Goal: Transaction & Acquisition: Purchase product/service

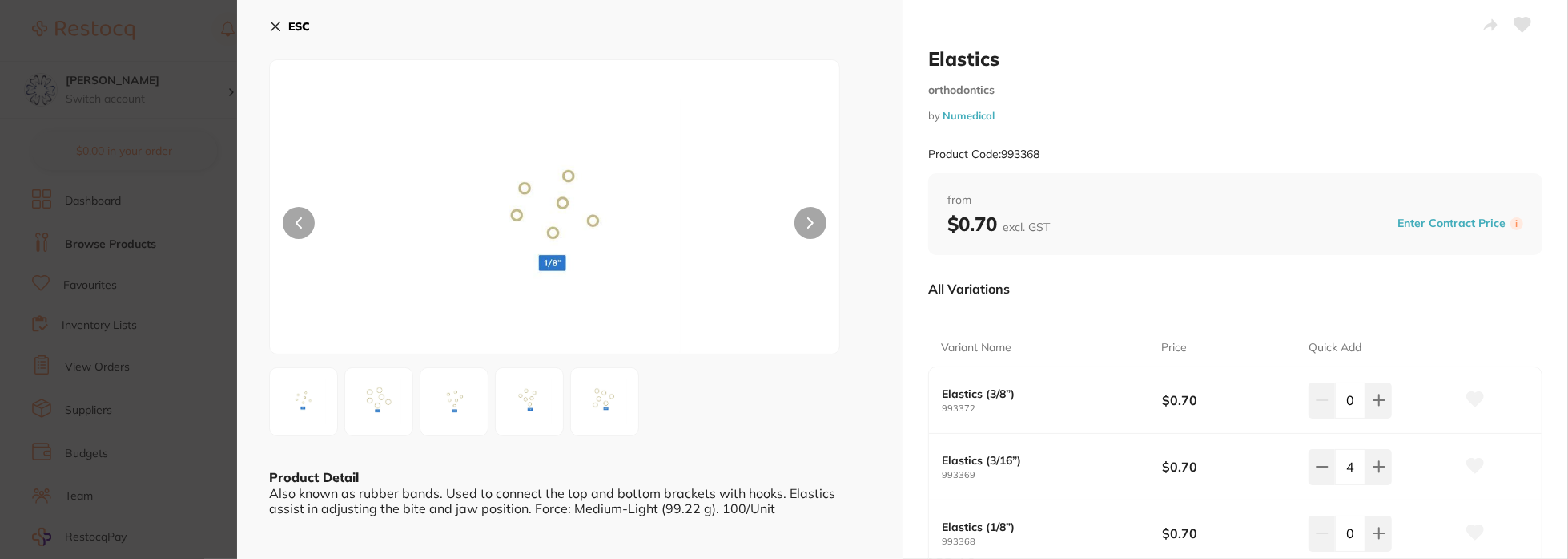
scroll to position [241, 0]
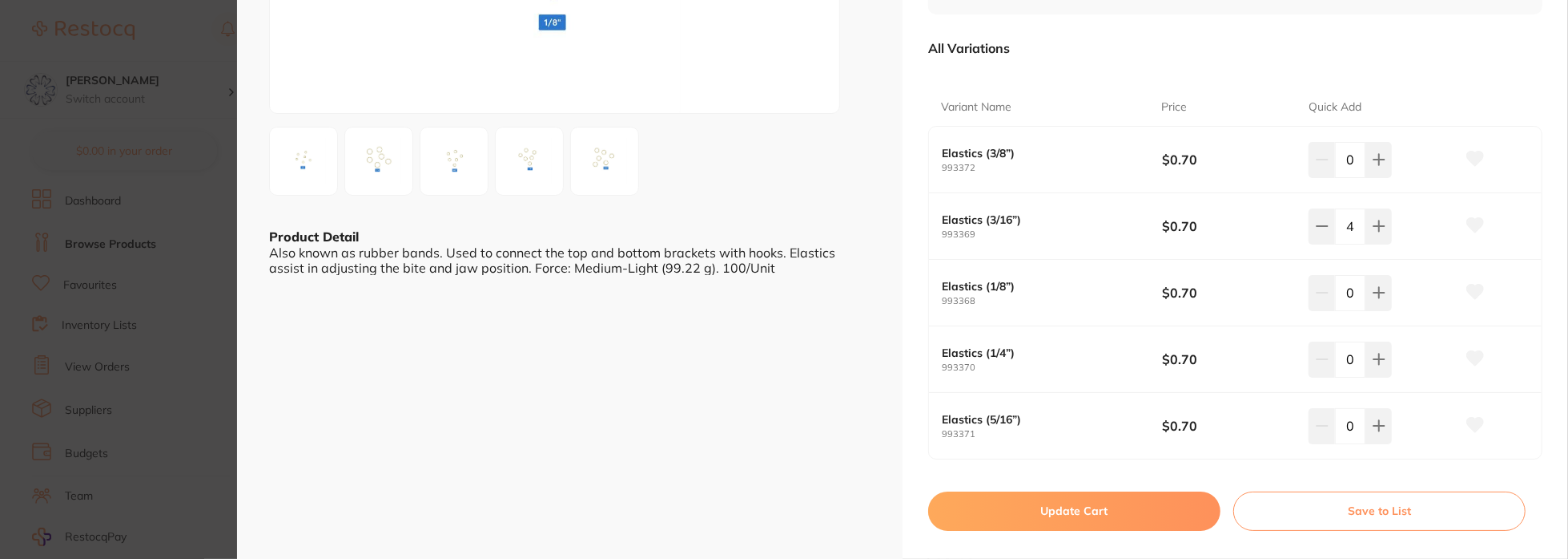
click at [1102, 513] on button "Update Cart" at bounding box center [1074, 511] width 293 height 39
checkbox input "false"
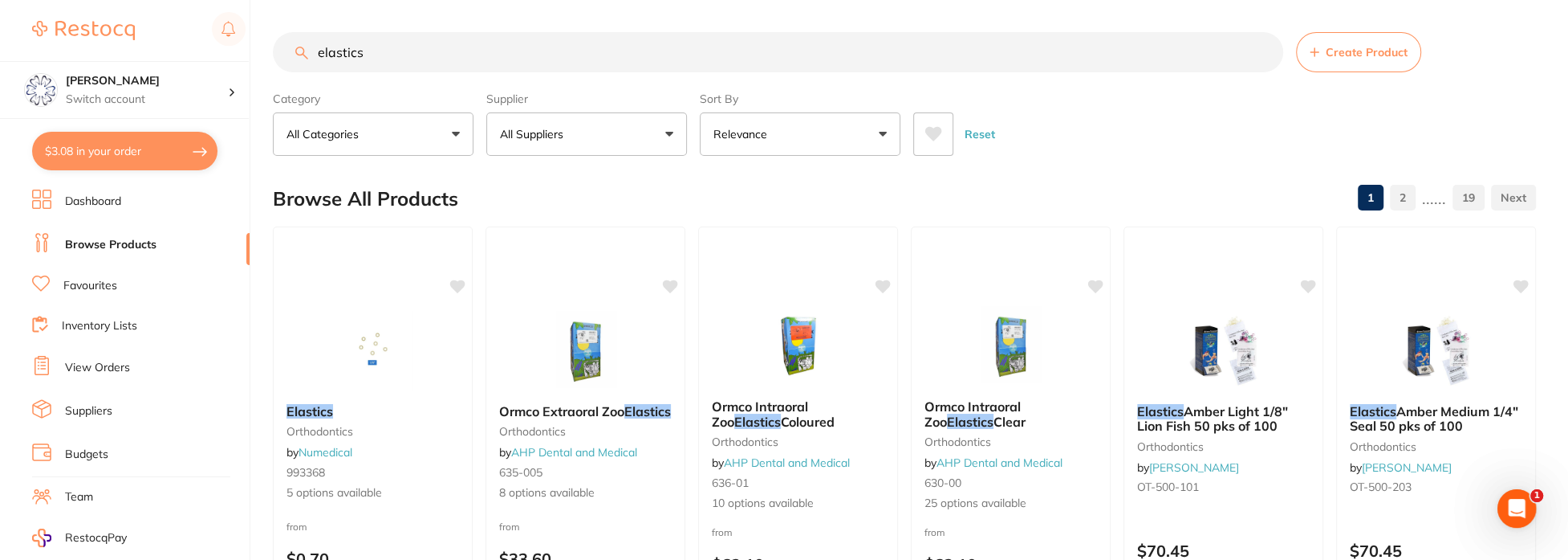
click at [407, 57] on input "elastics" at bounding box center [778, 52] width 1011 height 40
drag, startPoint x: 406, startPoint y: 57, endPoint x: 313, endPoint y: 54, distance: 93.0
click at [313, 54] on input "elastics" at bounding box center [778, 52] width 1011 height 40
type input "t"
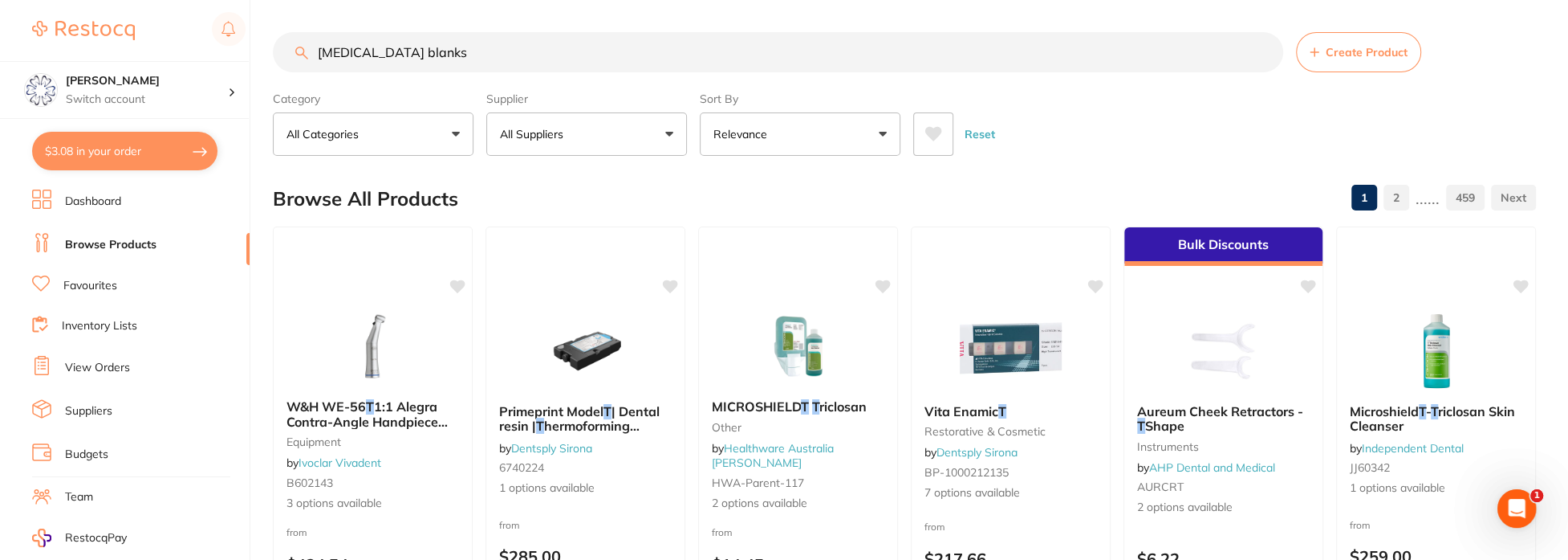
type input "[MEDICAL_DATA] blanks"
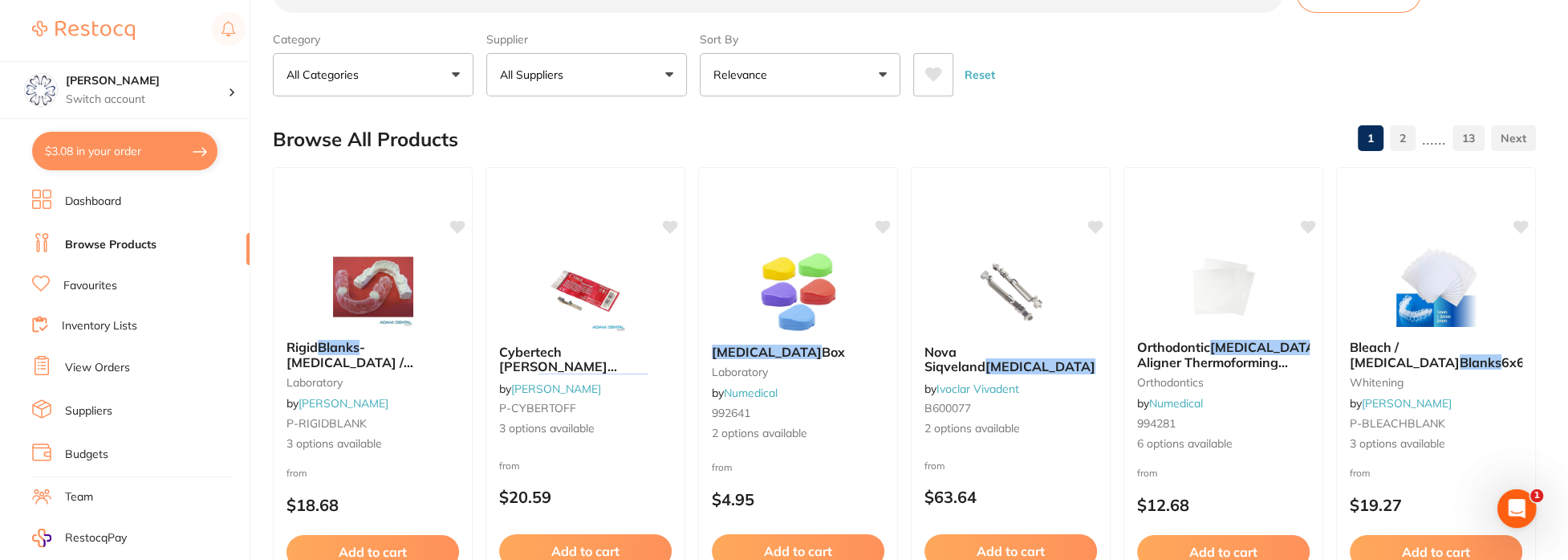
scroll to position [80, 0]
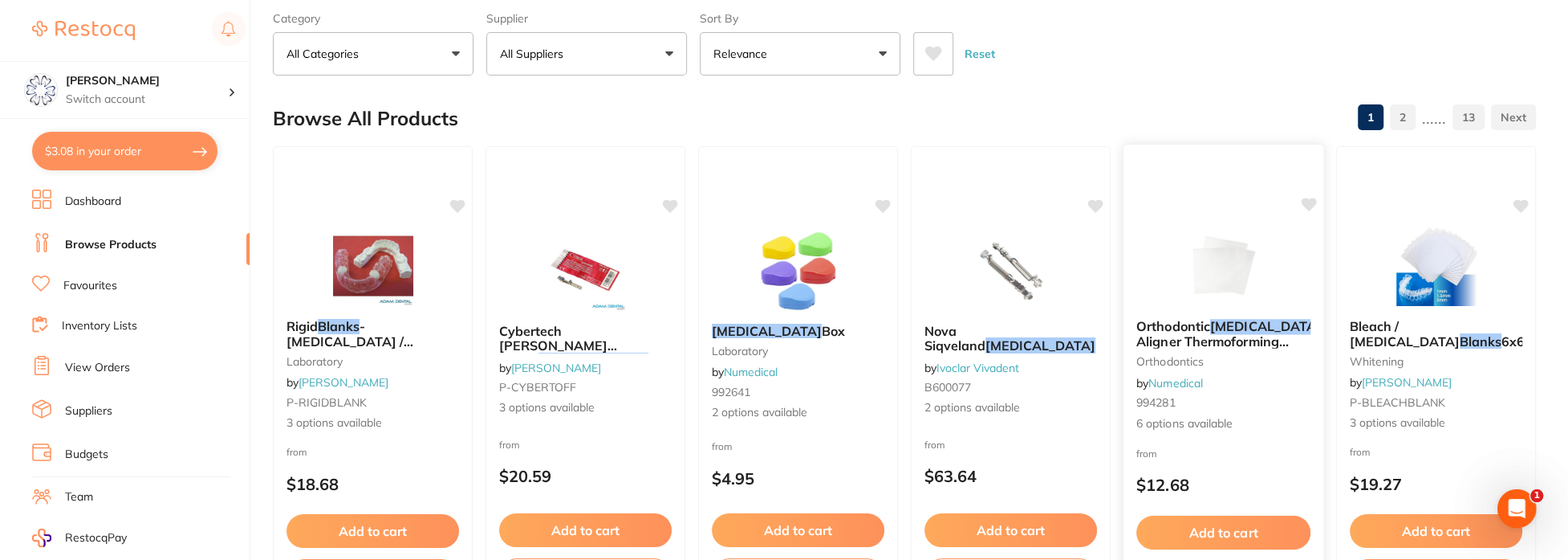
click at [1191, 312] on div "Orthodontic [MEDICAL_DATA] and Aligner Thermoforming Material, Hard orthodontic…" at bounding box center [1223, 375] width 200 height 139
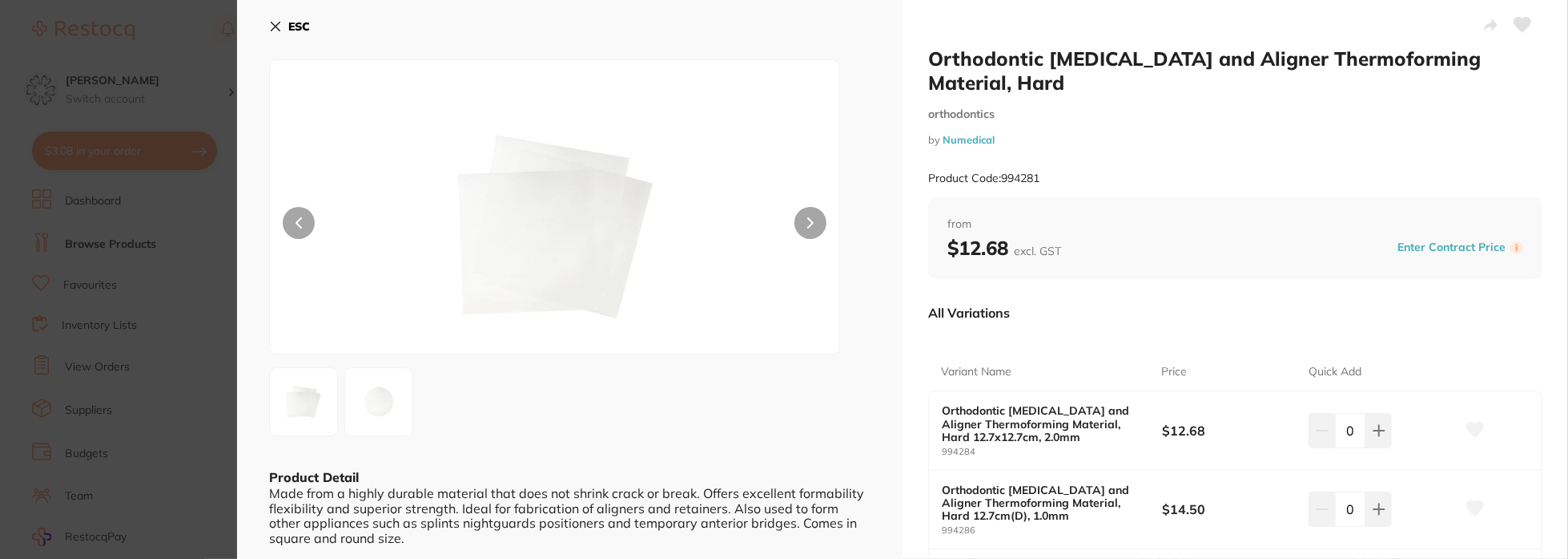
click at [278, 24] on icon at bounding box center [276, 27] width 8 height 8
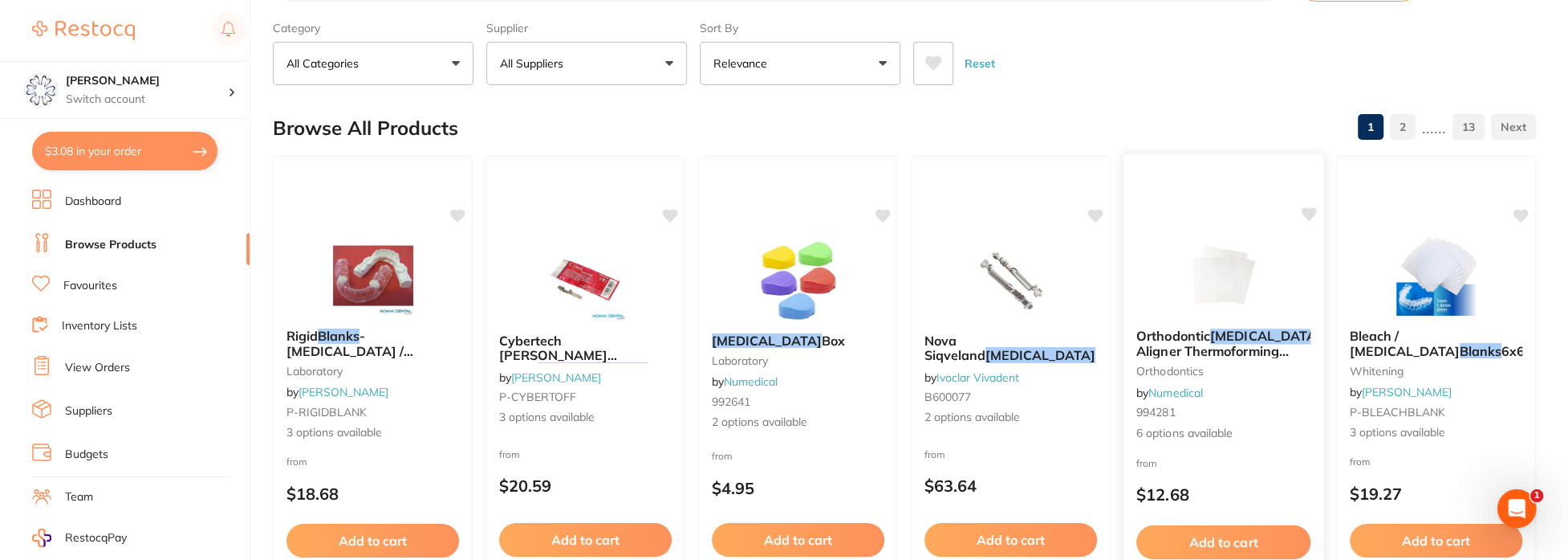
scroll to position [80, 0]
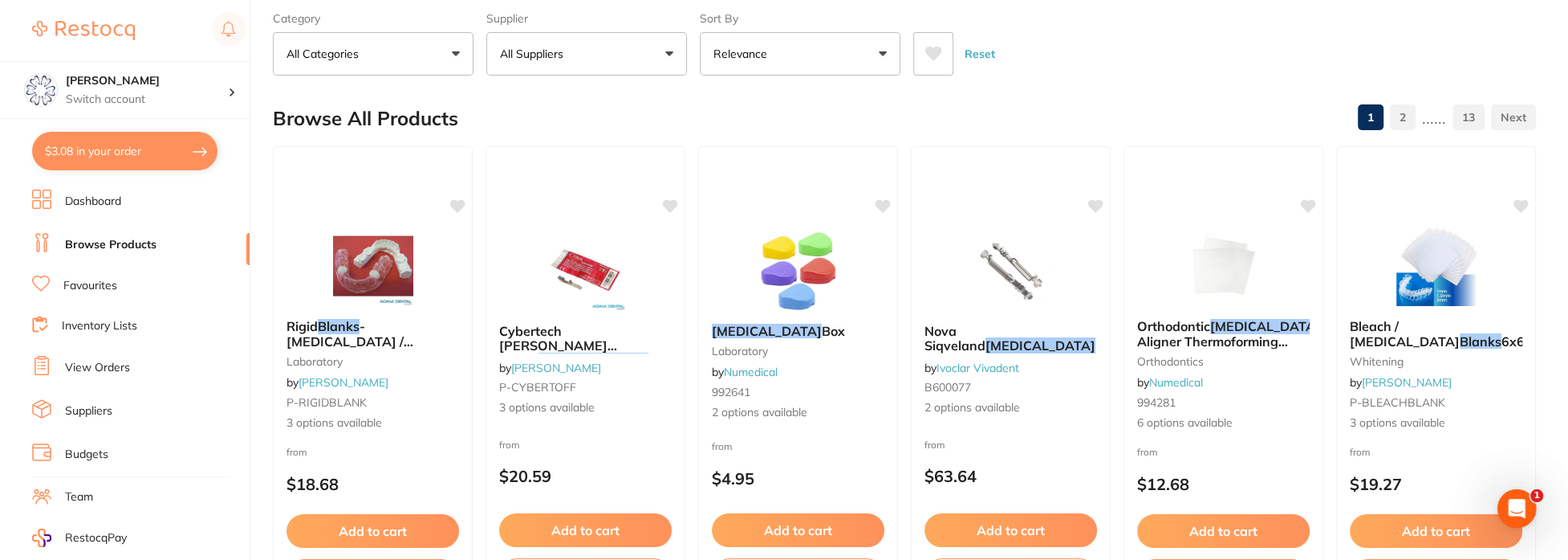
click at [1218, 327] on em "[MEDICAL_DATA]" at bounding box center [1265, 326] width 110 height 16
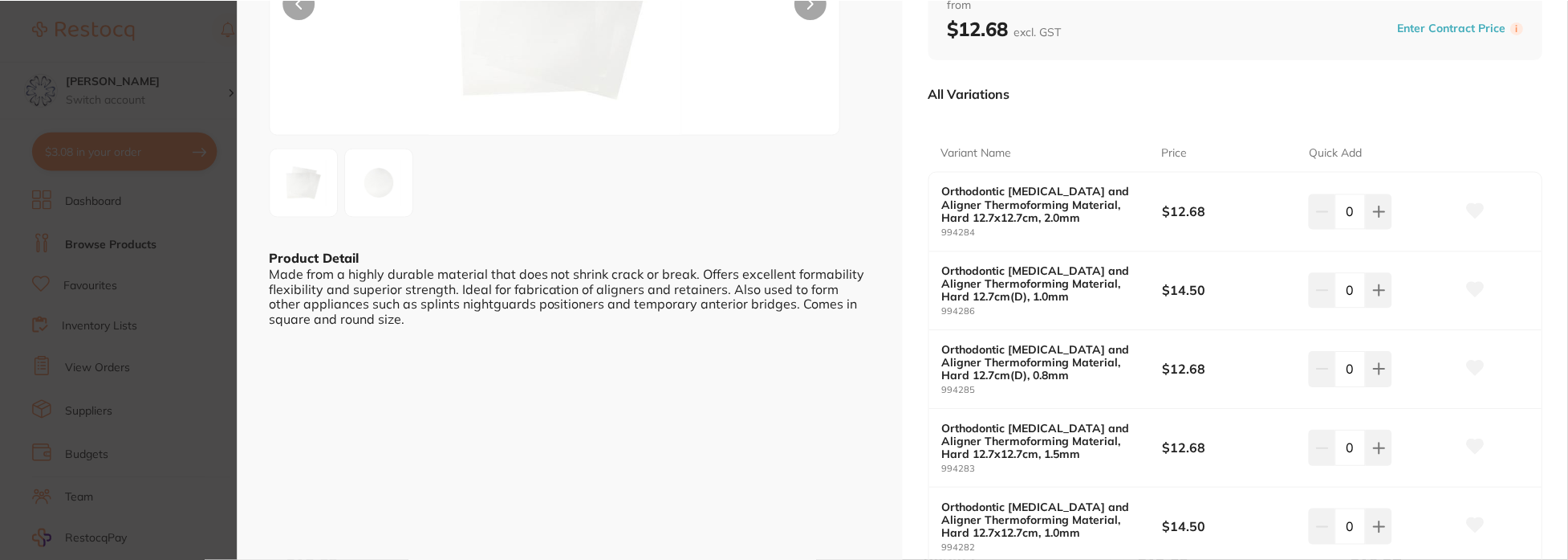
scroll to position [241, 0]
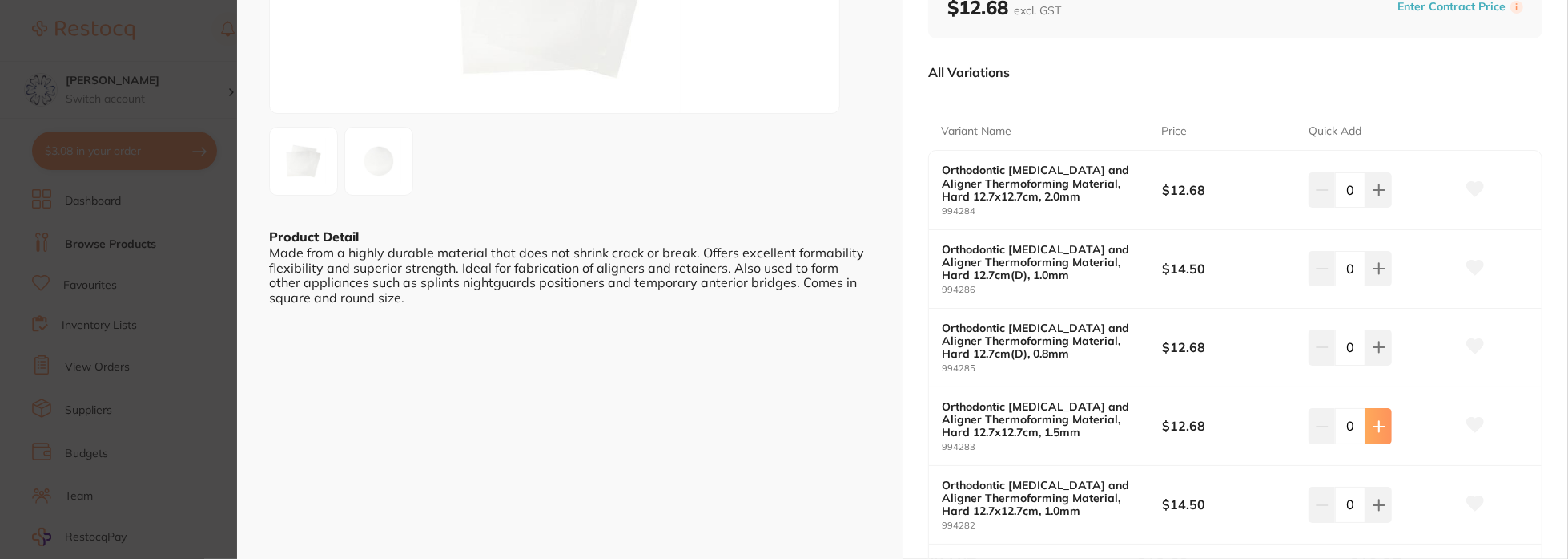
click at [1373, 420] on icon at bounding box center [1379, 426] width 13 height 13
type input "1"
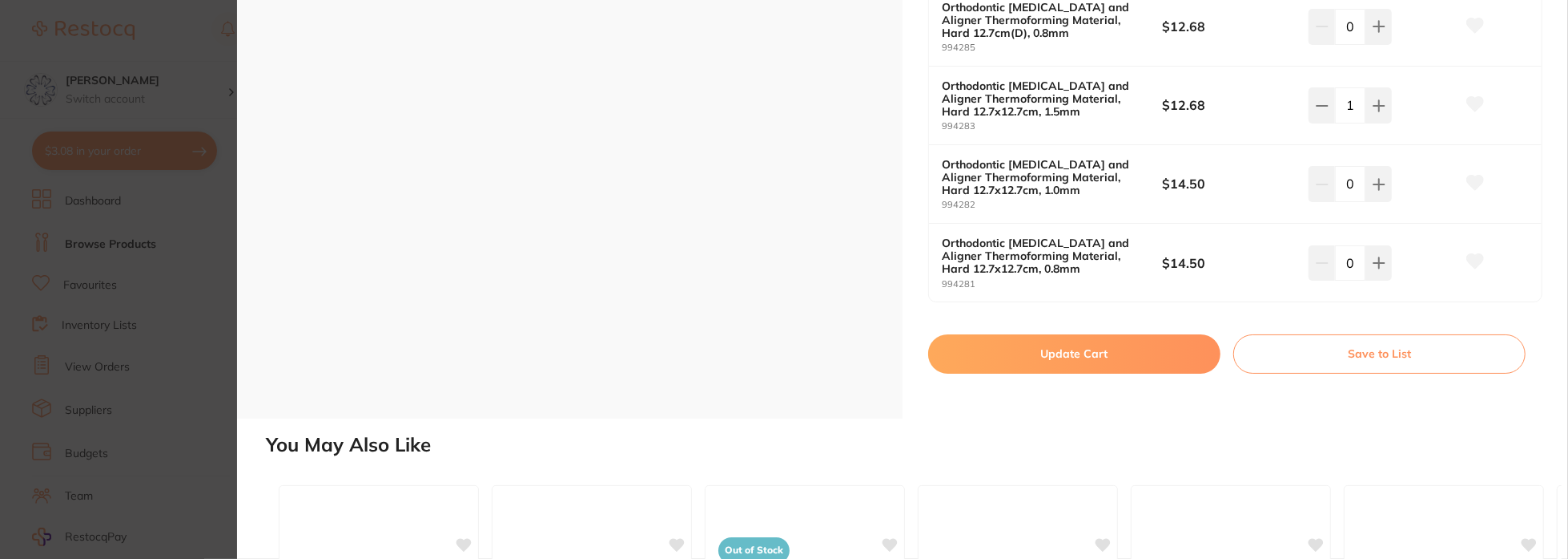
scroll to position [0, 0]
click at [1122, 334] on button "Update Cart" at bounding box center [1074, 354] width 293 height 39
